Goal: Navigation & Orientation: Find specific page/section

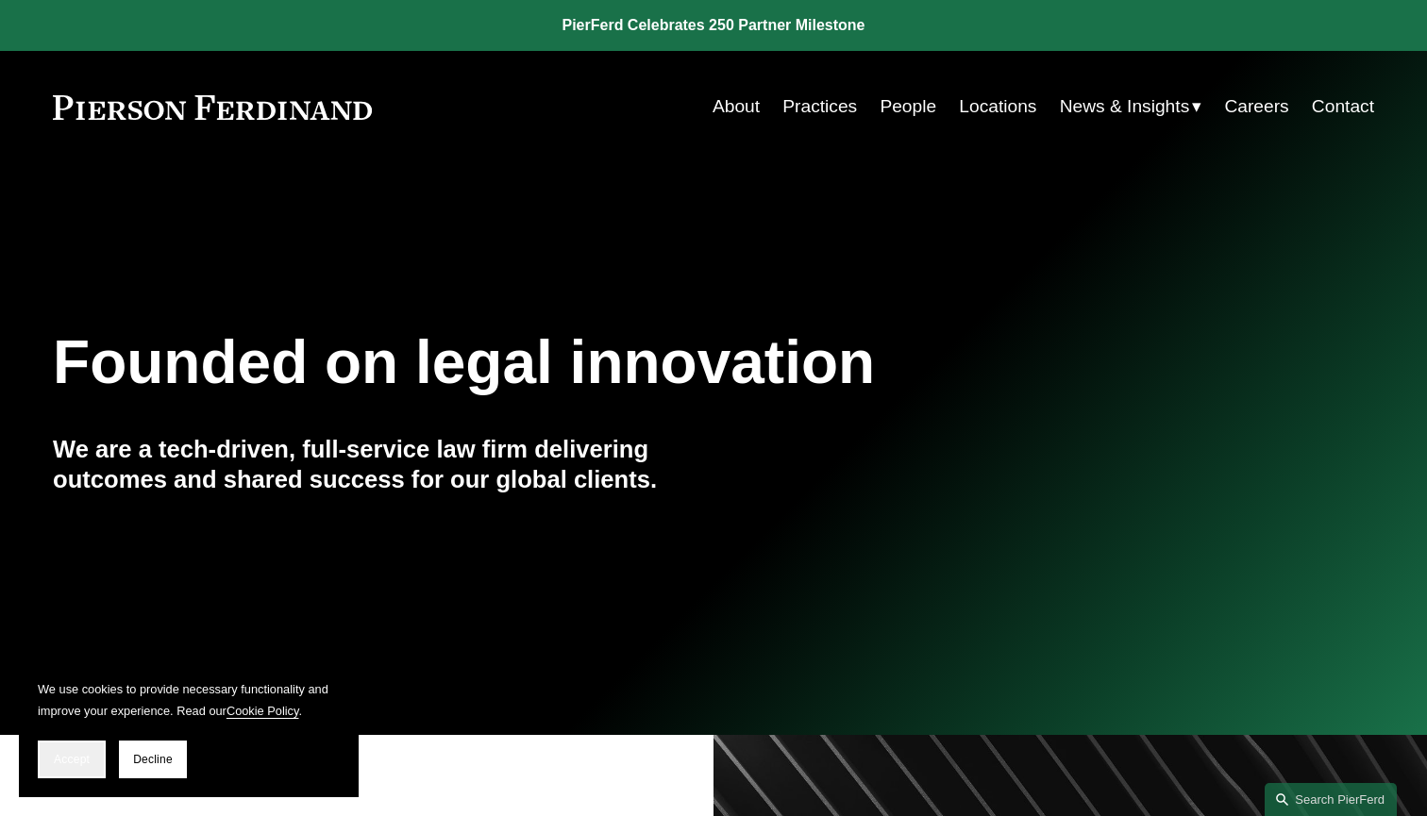
click at [65, 765] on span "Accept" at bounding box center [72, 759] width 36 height 13
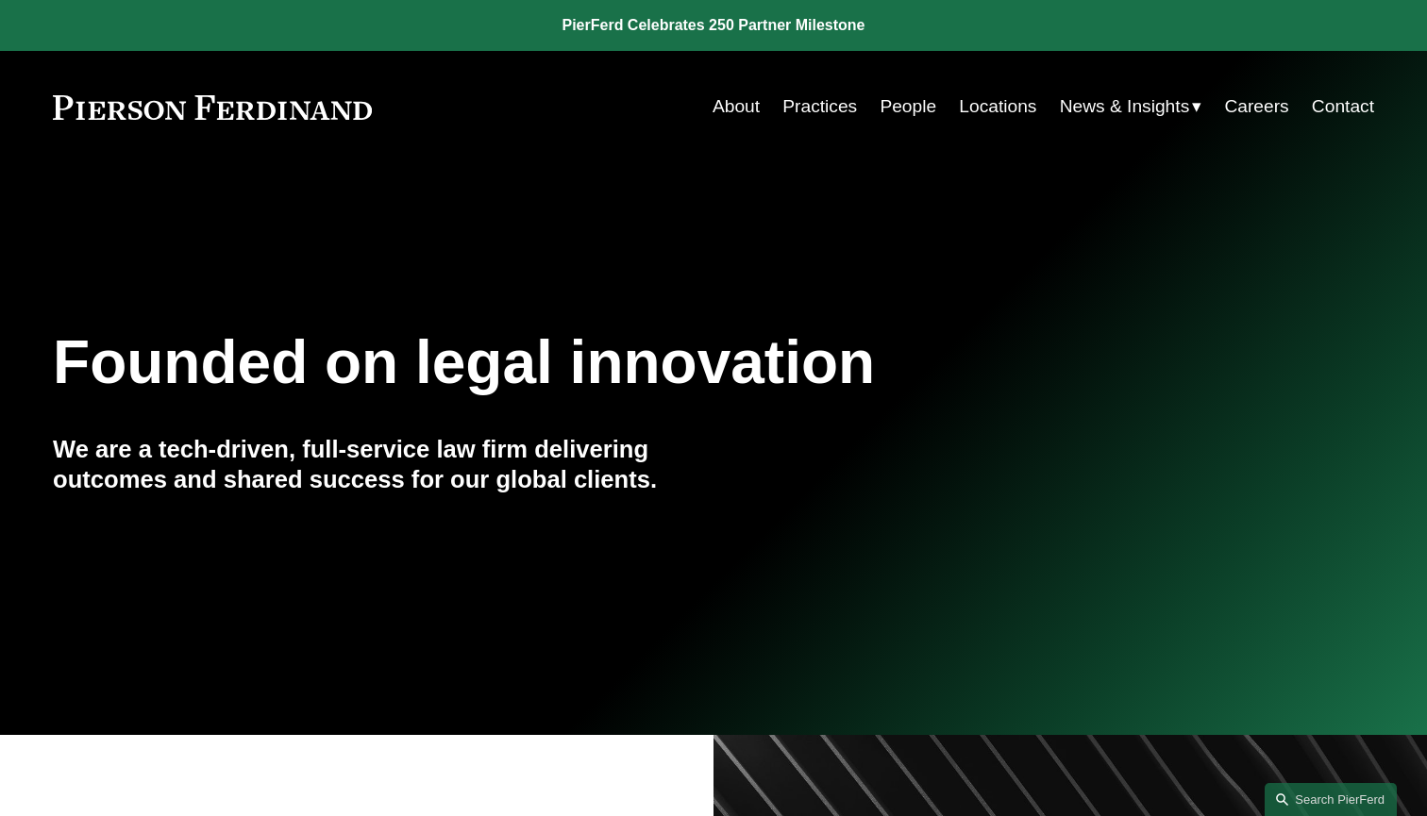
click at [816, 104] on link "Practices" at bounding box center [819, 107] width 75 height 36
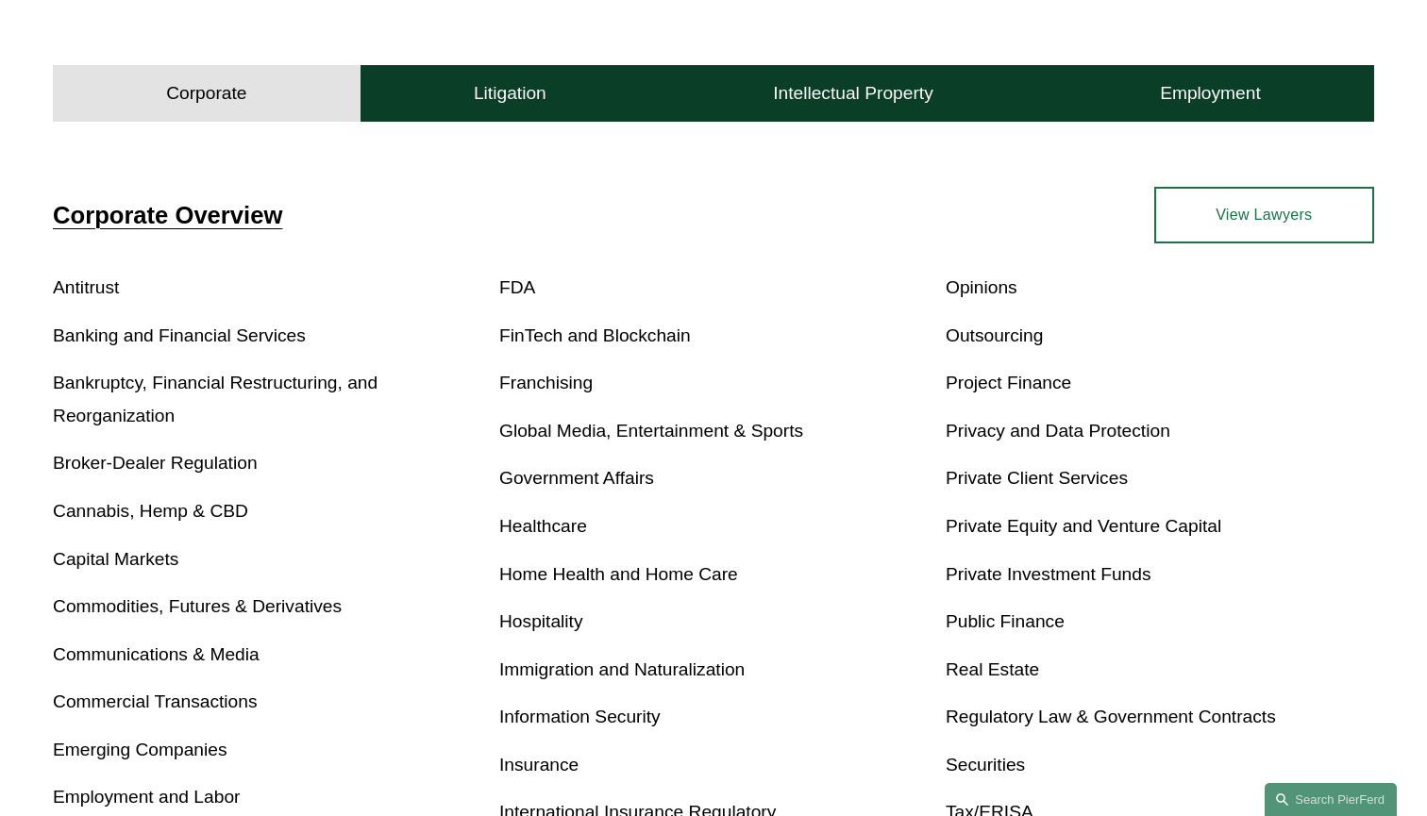
scroll to position [565, 0]
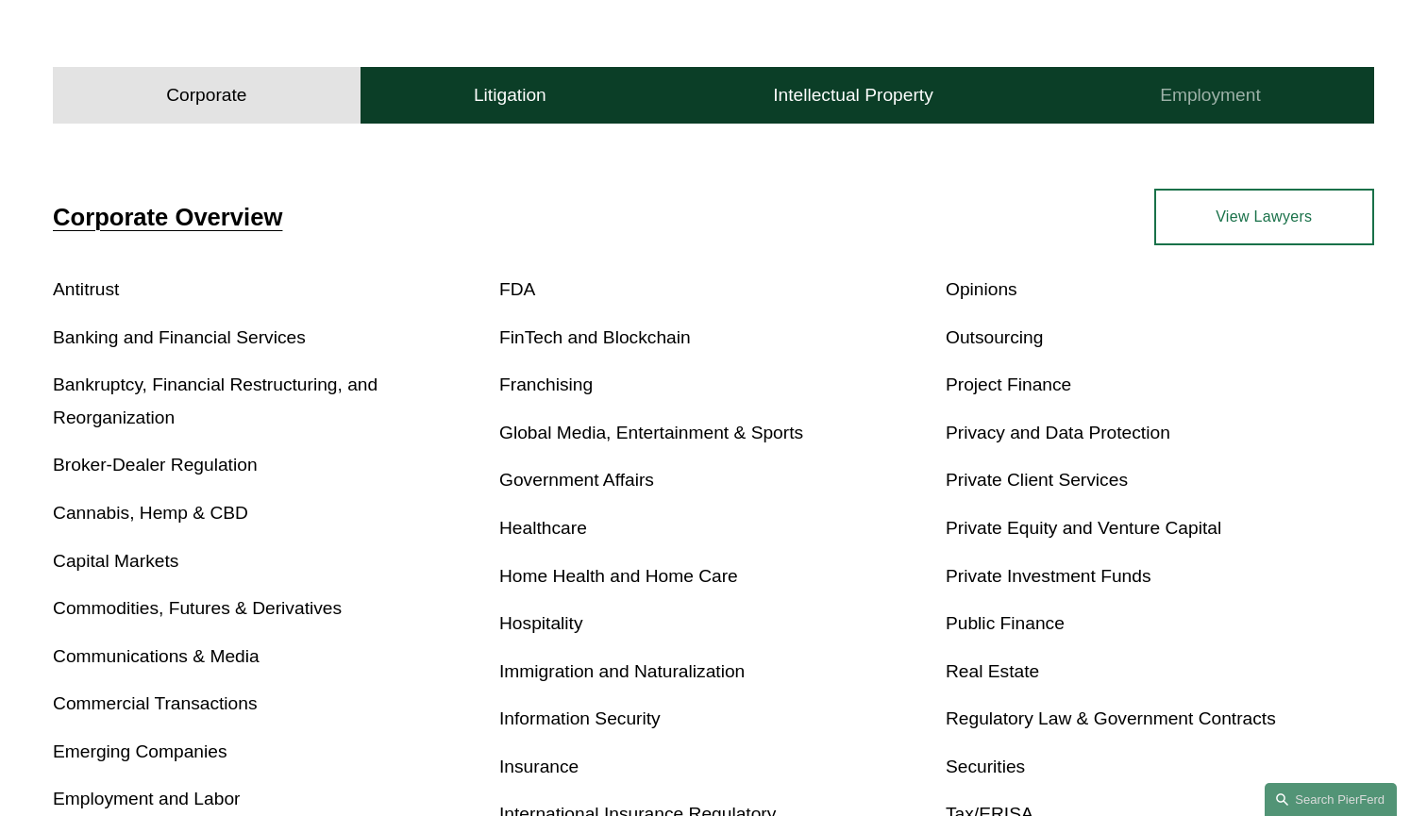
click at [1197, 101] on h4 "Employment" at bounding box center [1210, 95] width 101 height 23
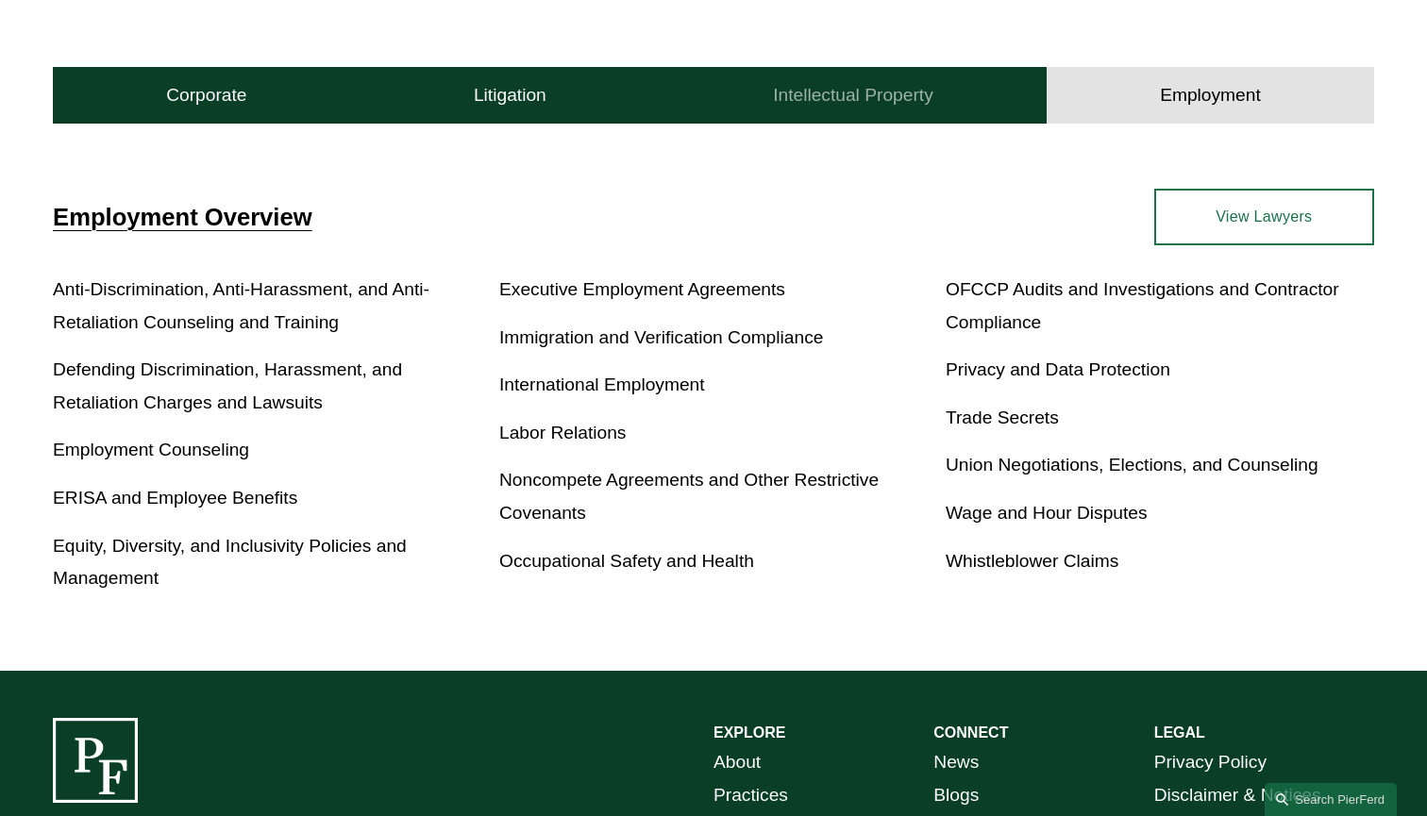
click at [893, 92] on h4 "Intellectual Property" at bounding box center [853, 95] width 160 height 23
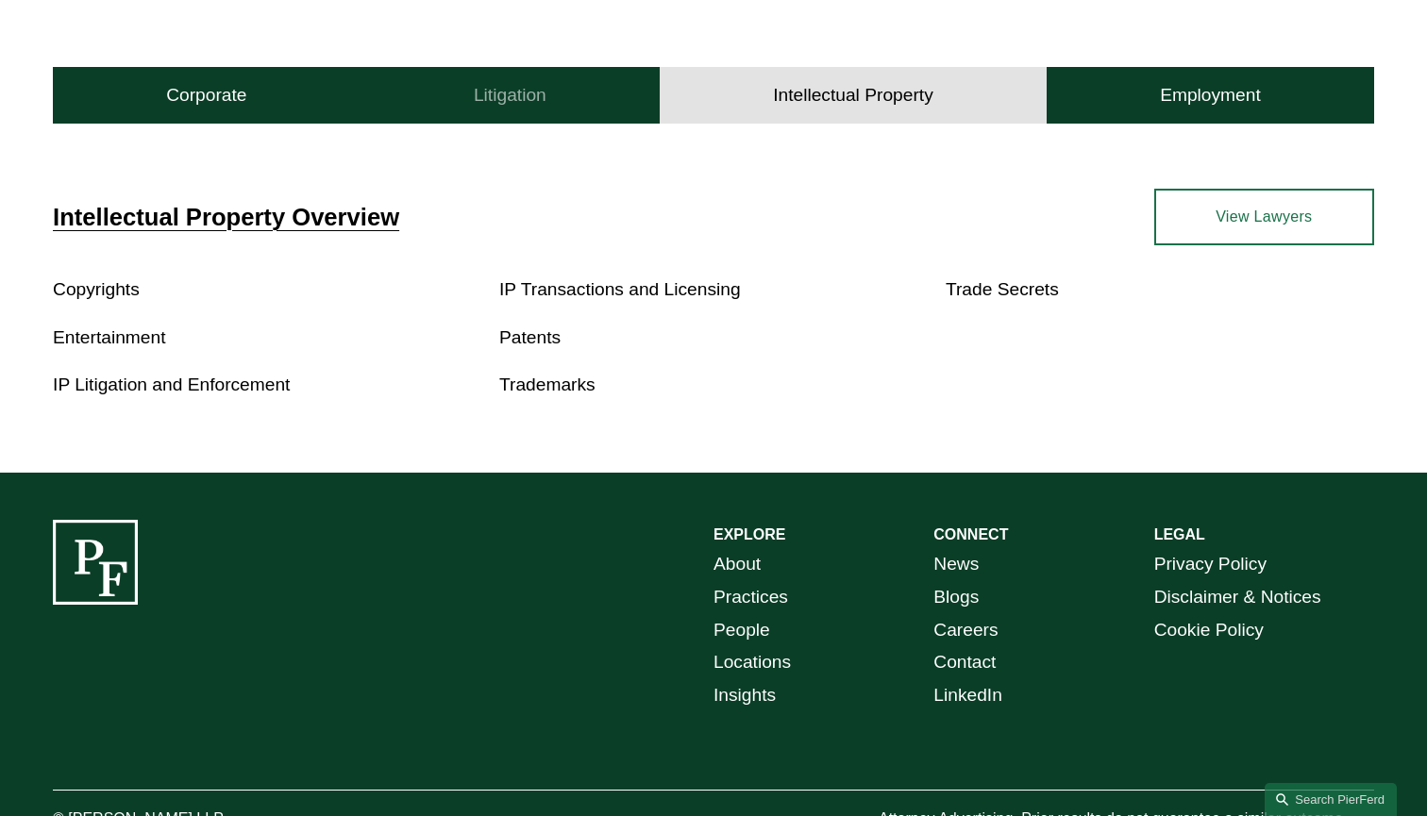
click at [506, 92] on h4 "Litigation" at bounding box center [510, 95] width 73 height 23
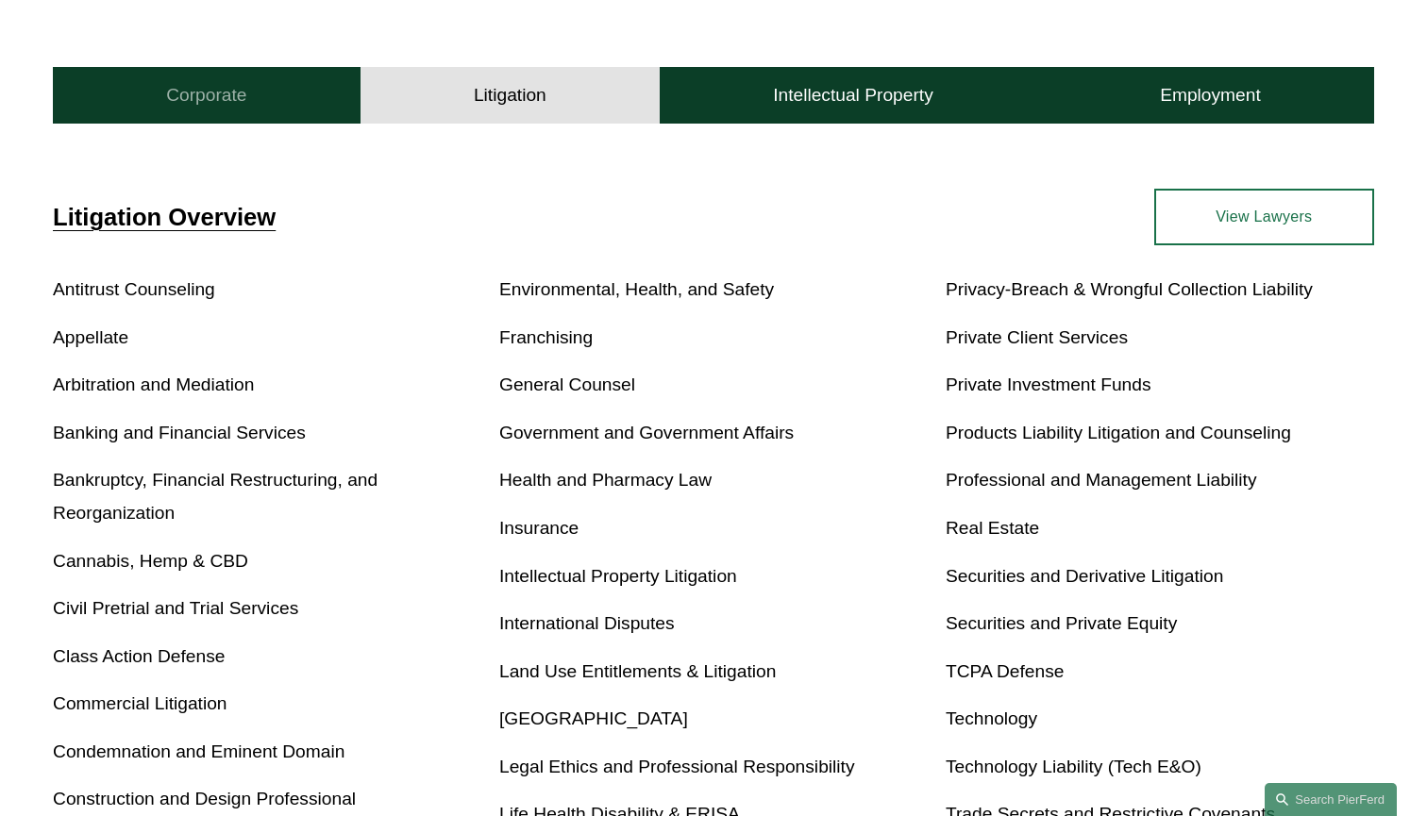
click at [200, 106] on h4 "Corporate" at bounding box center [206, 95] width 80 height 23
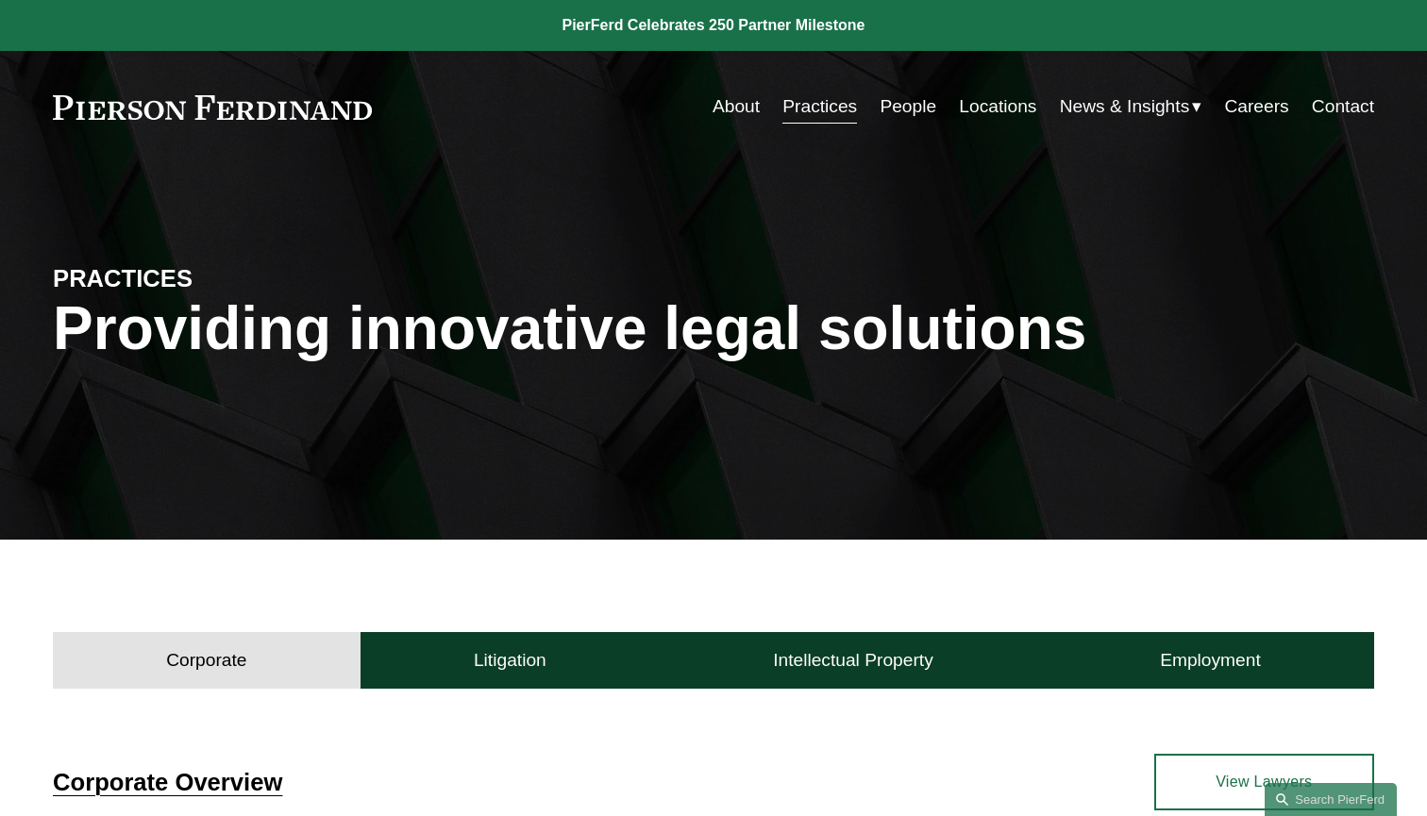
scroll to position [0, 0]
click at [700, 106] on div "About Practices People Locations News & Insights News Insights Blogs Careers Co…" at bounding box center [890, 107] width 967 height 36
click at [718, 107] on link "About" at bounding box center [735, 107] width 47 height 36
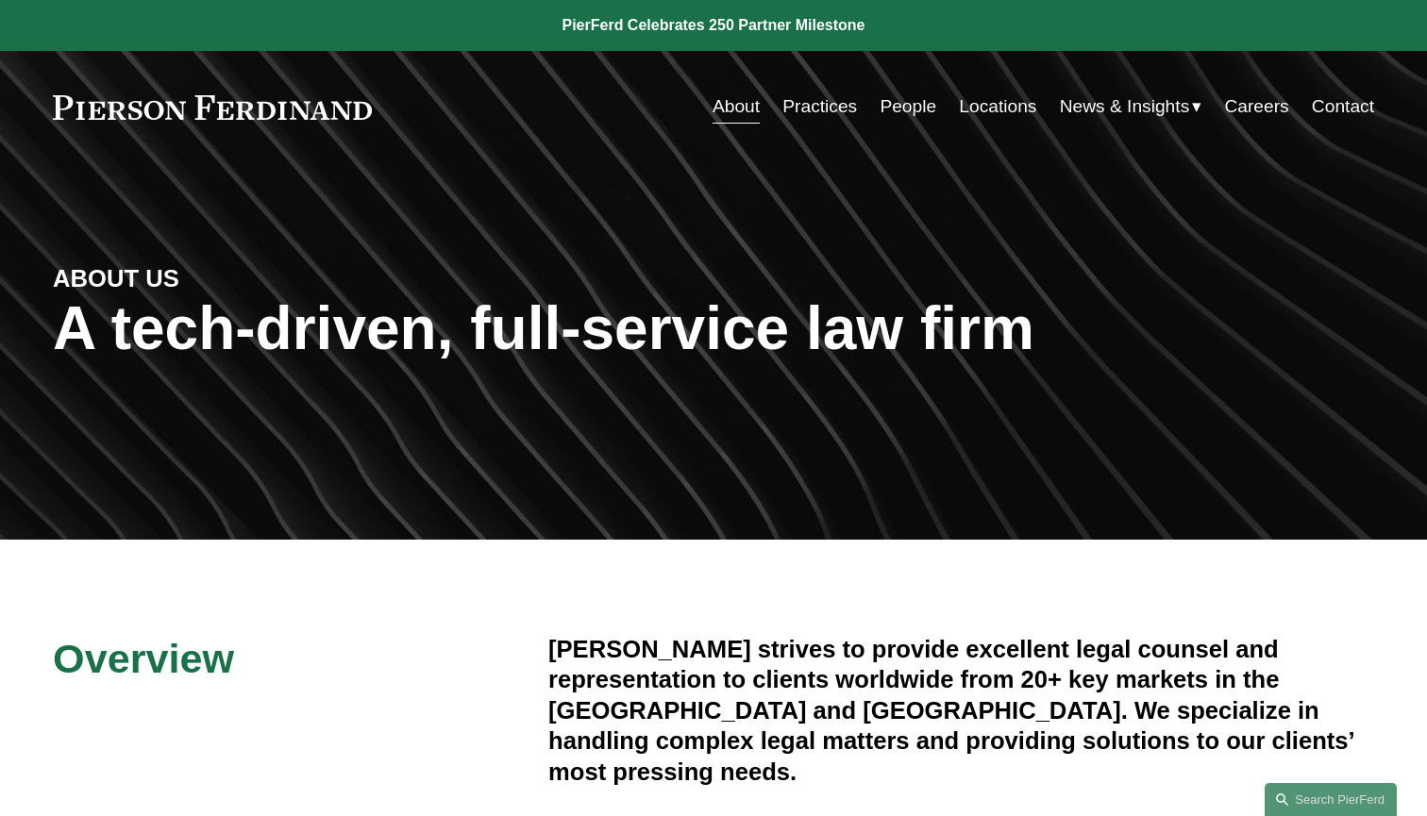
click at [1261, 108] on link "Careers" at bounding box center [1256, 107] width 64 height 36
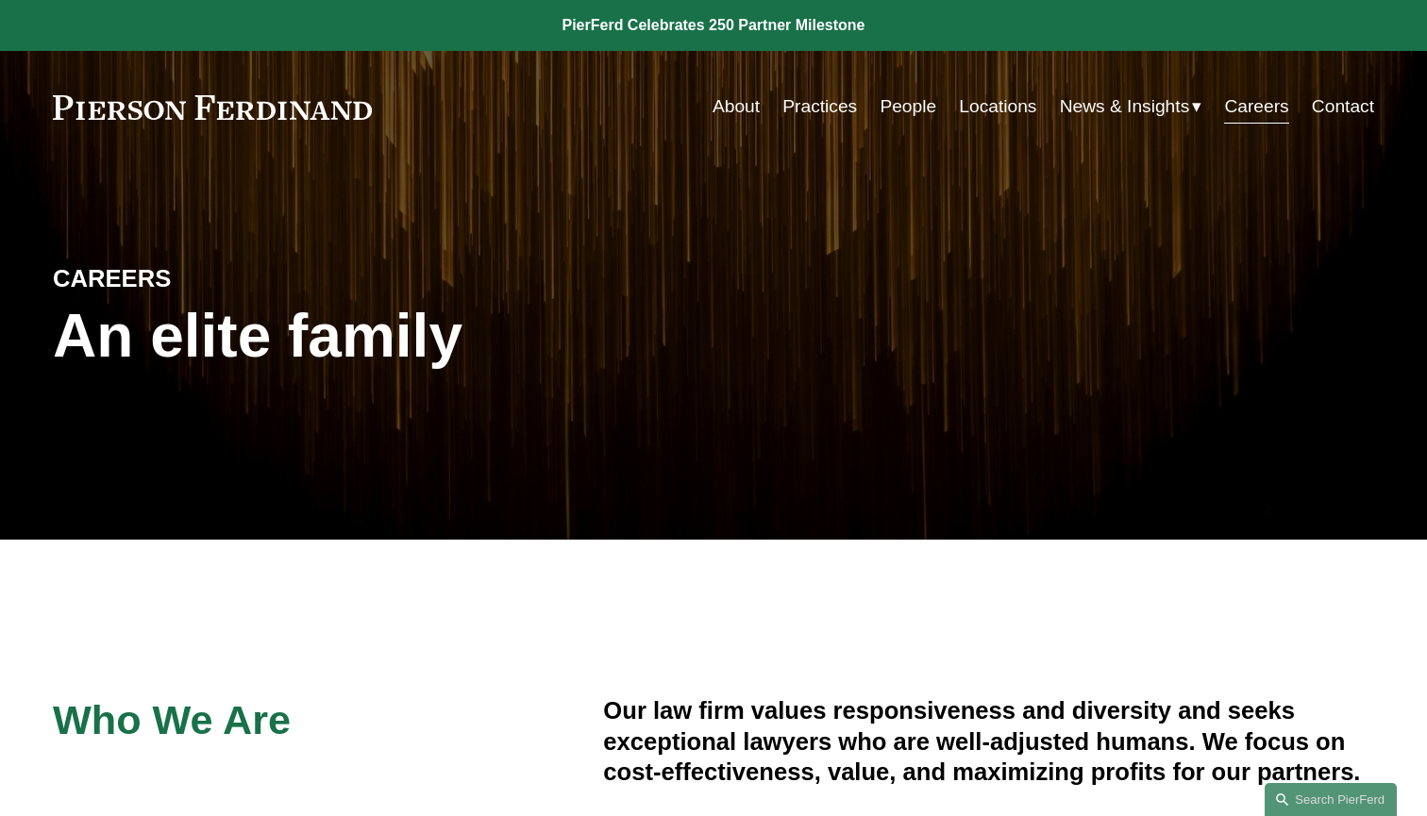
click at [744, 107] on link "About" at bounding box center [735, 107] width 47 height 36
